Goal: Task Accomplishment & Management: Manage account settings

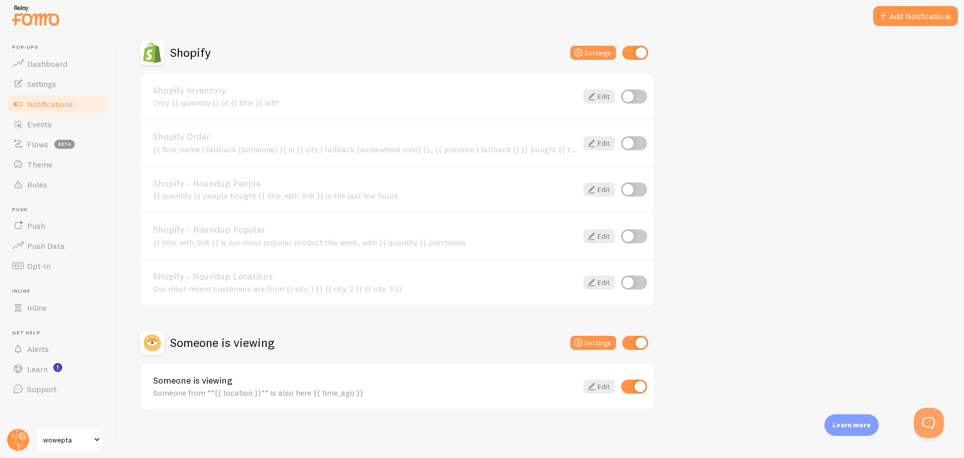
scroll to position [352, 0]
click at [46, 123] on span "Events" at bounding box center [39, 124] width 25 height 10
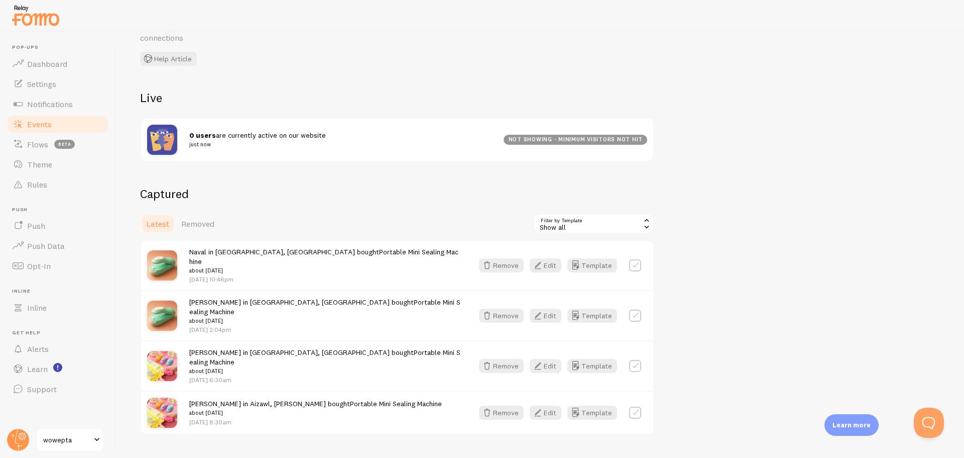
scroll to position [63, 0]
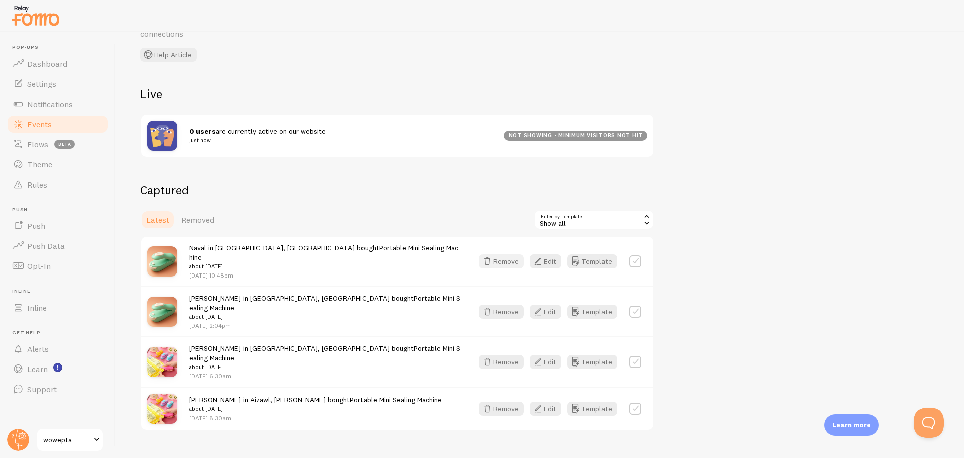
click at [500, 255] on button "Remove" at bounding box center [501, 261] width 45 height 14
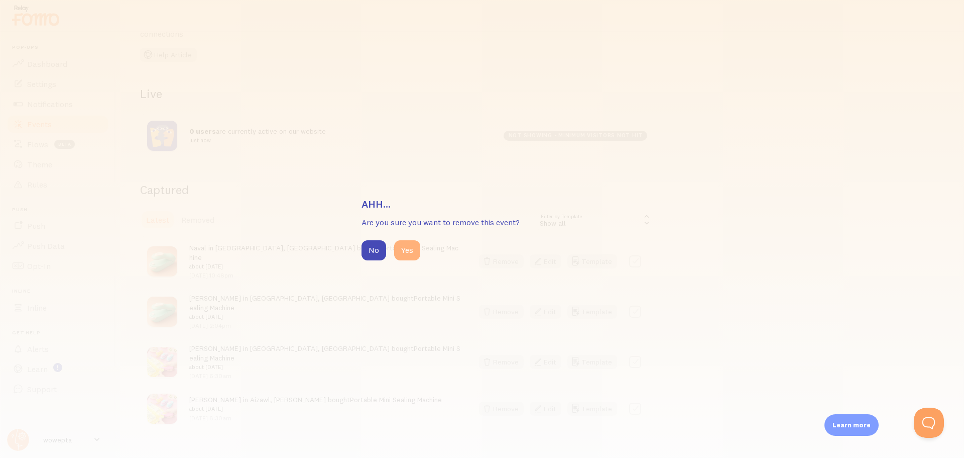
click at [411, 254] on button "Yes" at bounding box center [407, 250] width 26 height 20
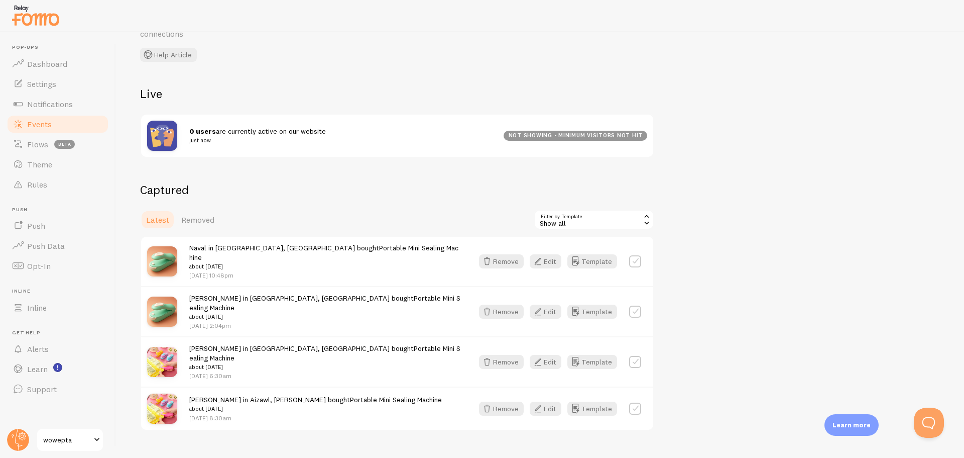
scroll to position [20, 0]
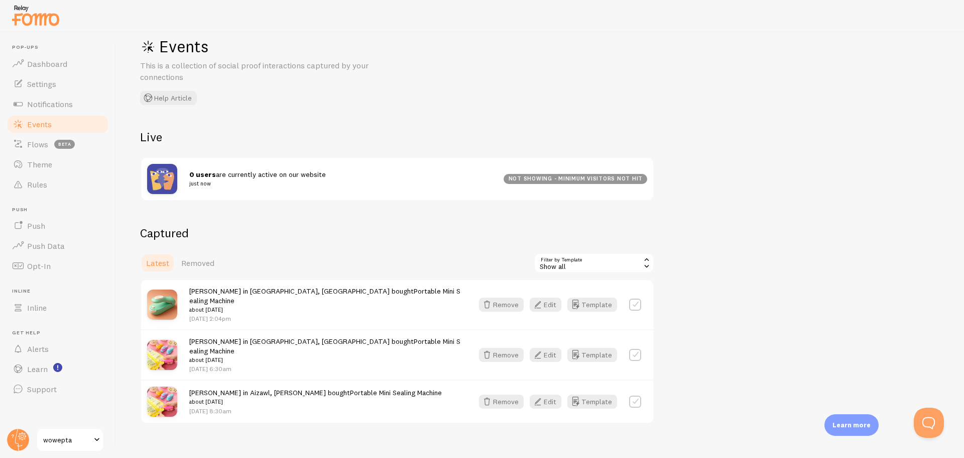
click at [576, 267] on div "Show all" at bounding box center [594, 263] width 121 height 20
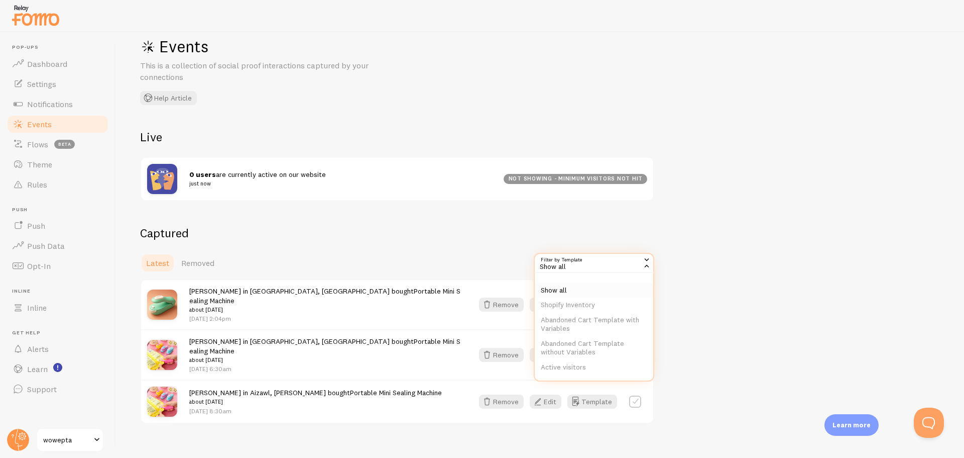
click at [569, 288] on li "Show all" at bounding box center [594, 290] width 119 height 15
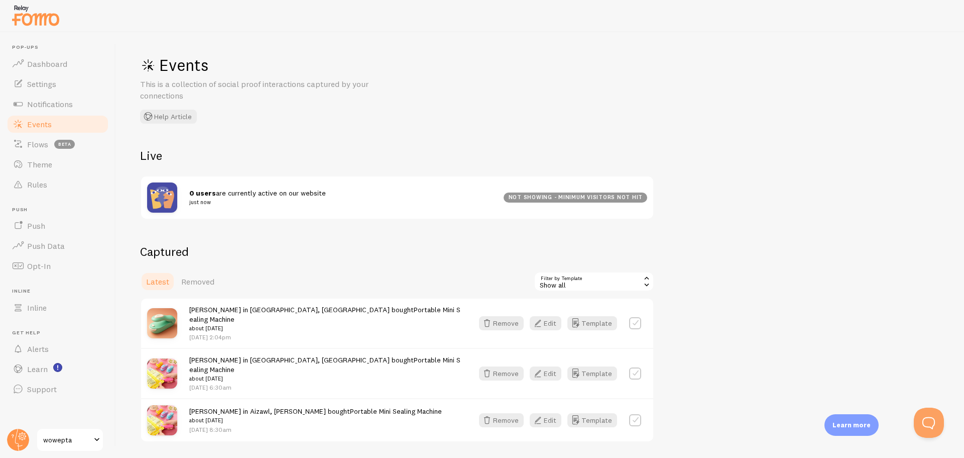
scroll to position [0, 0]
click at [66, 109] on link "Notifications" at bounding box center [57, 104] width 103 height 20
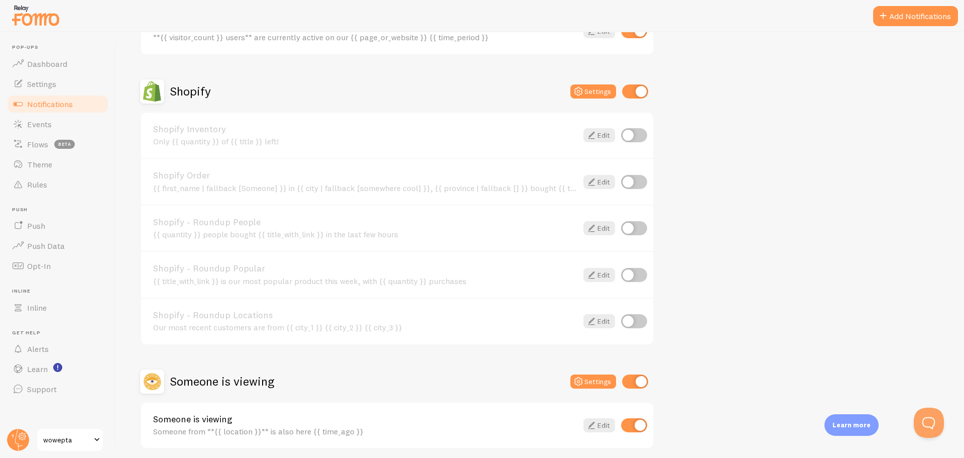
scroll to position [321, 0]
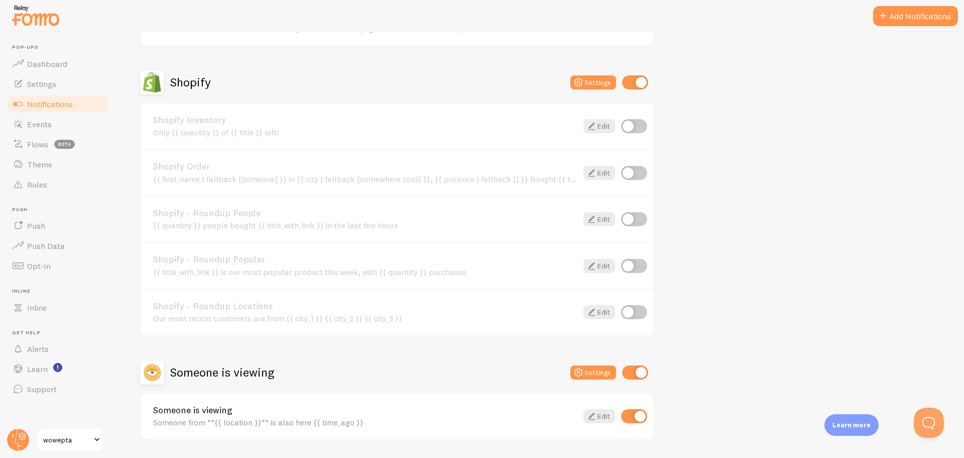
click at [632, 170] on input "checkbox" at bounding box center [634, 173] width 26 height 14
checkbox input "true"
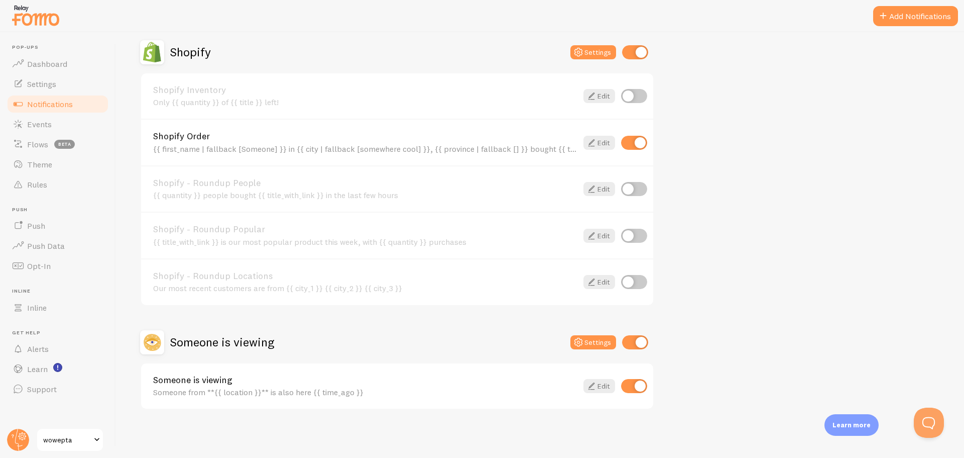
click at [633, 285] on input "checkbox" at bounding box center [634, 282] width 26 height 14
checkbox input "true"
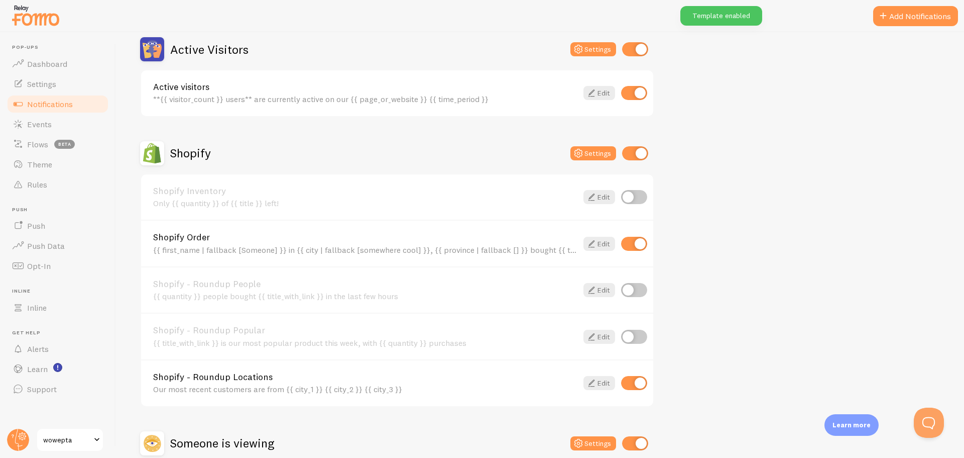
scroll to position [0, 0]
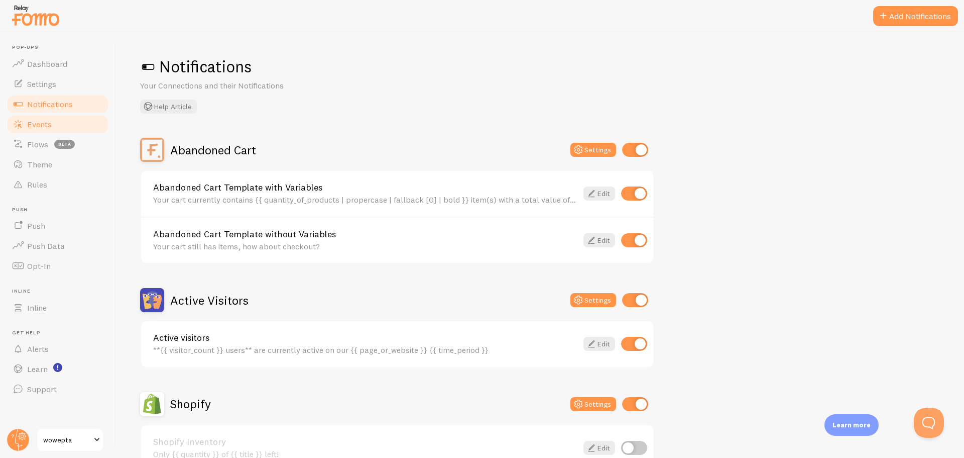
click at [40, 121] on span "Events" at bounding box center [39, 124] width 25 height 10
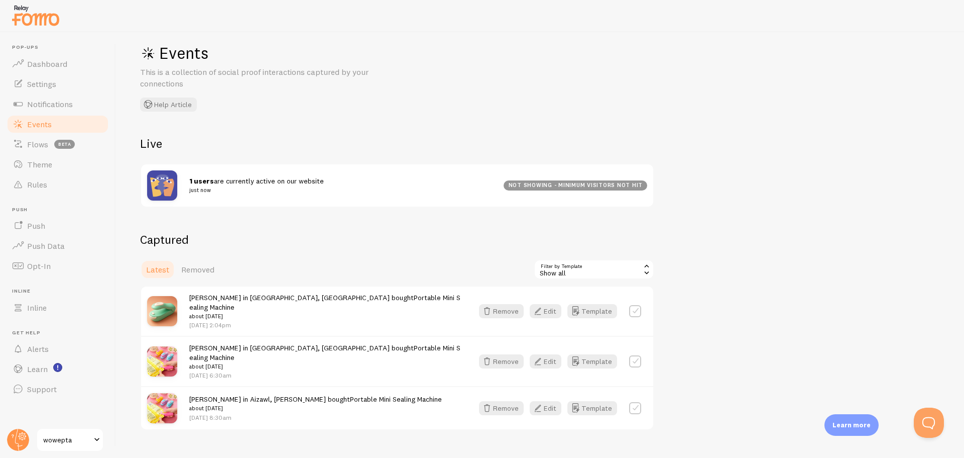
scroll to position [20, 0]
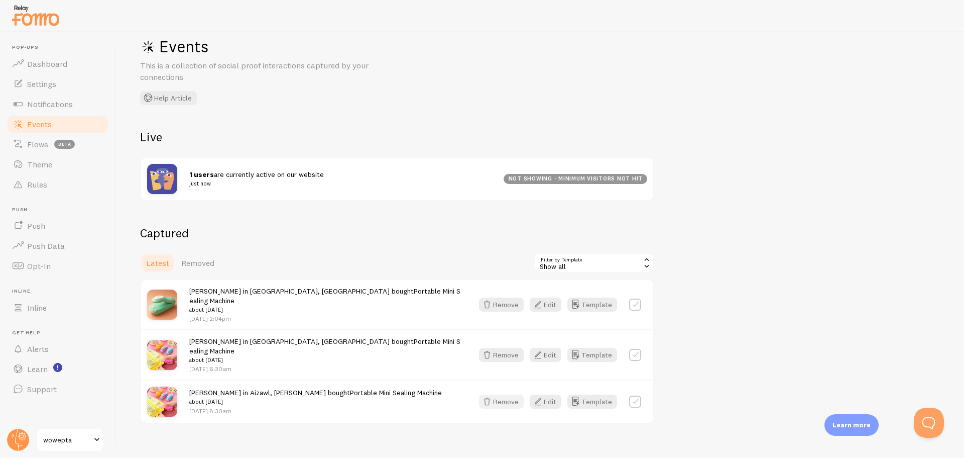
click at [491, 395] on icon "button" at bounding box center [487, 401] width 12 height 12
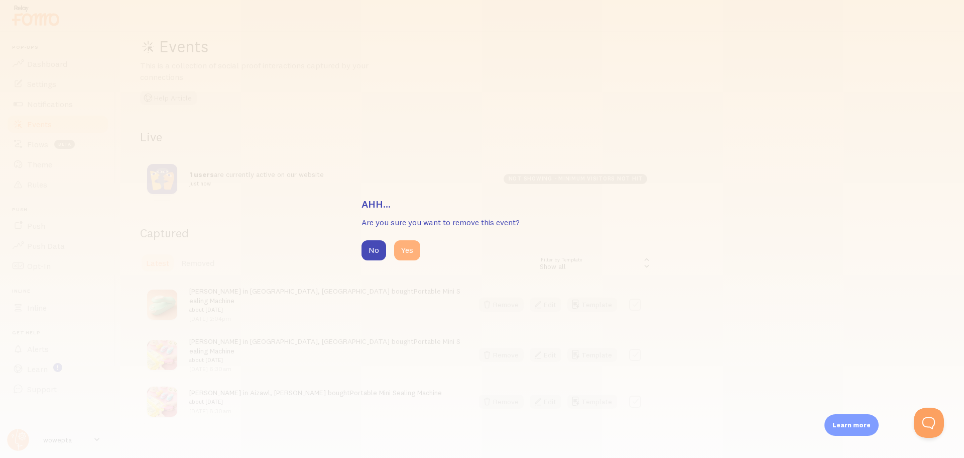
click at [415, 248] on button "Yes" at bounding box center [407, 250] width 26 height 20
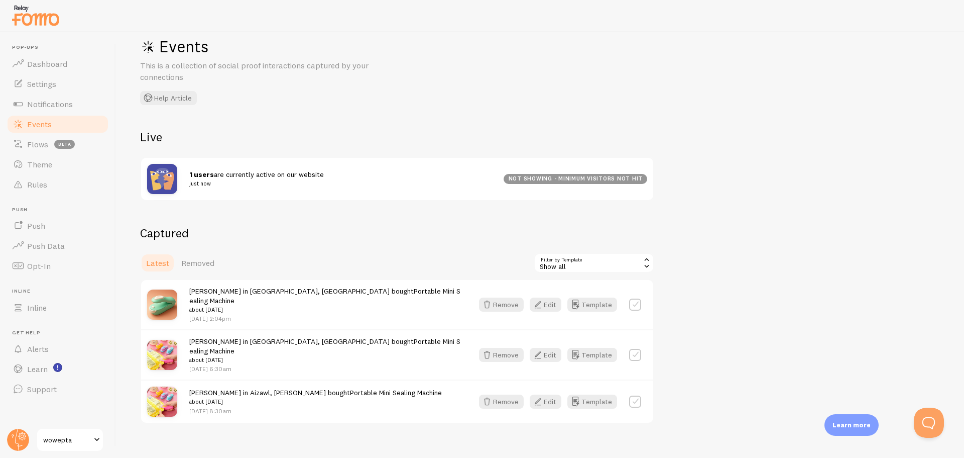
scroll to position [0, 0]
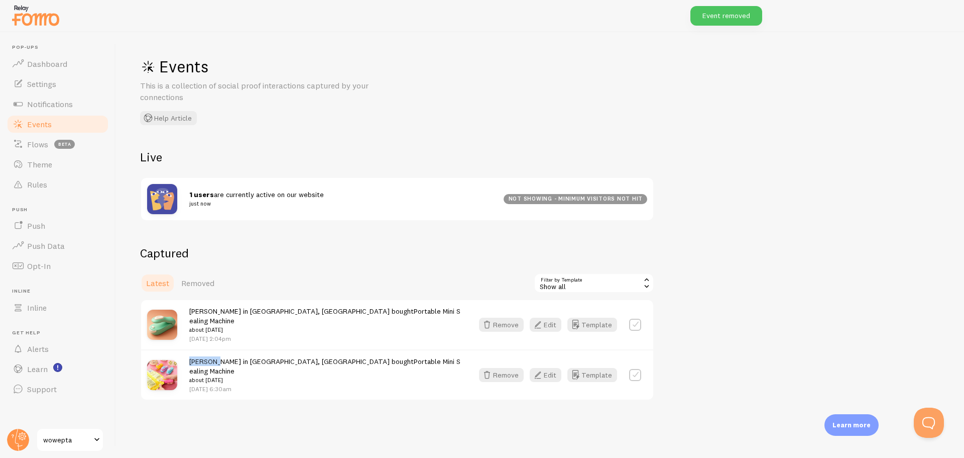
drag, startPoint x: 218, startPoint y: 357, endPoint x: 189, endPoint y: 357, distance: 28.6
click at [189, 357] on span "[PERSON_NAME] in [GEOGRAPHIC_DATA], [GEOGRAPHIC_DATA] bought Portable Mini Seal…" at bounding box center [325, 371] width 272 height 28
drag, startPoint x: 212, startPoint y: 311, endPoint x: 190, endPoint y: 314, distance: 22.3
click at [190, 314] on span "[PERSON_NAME] in Imphal, [GEOGRAPHIC_DATA] bought Portable Mini Sealing Machine…" at bounding box center [325, 320] width 272 height 28
